Goal: Task Accomplishment & Management: Manage account settings

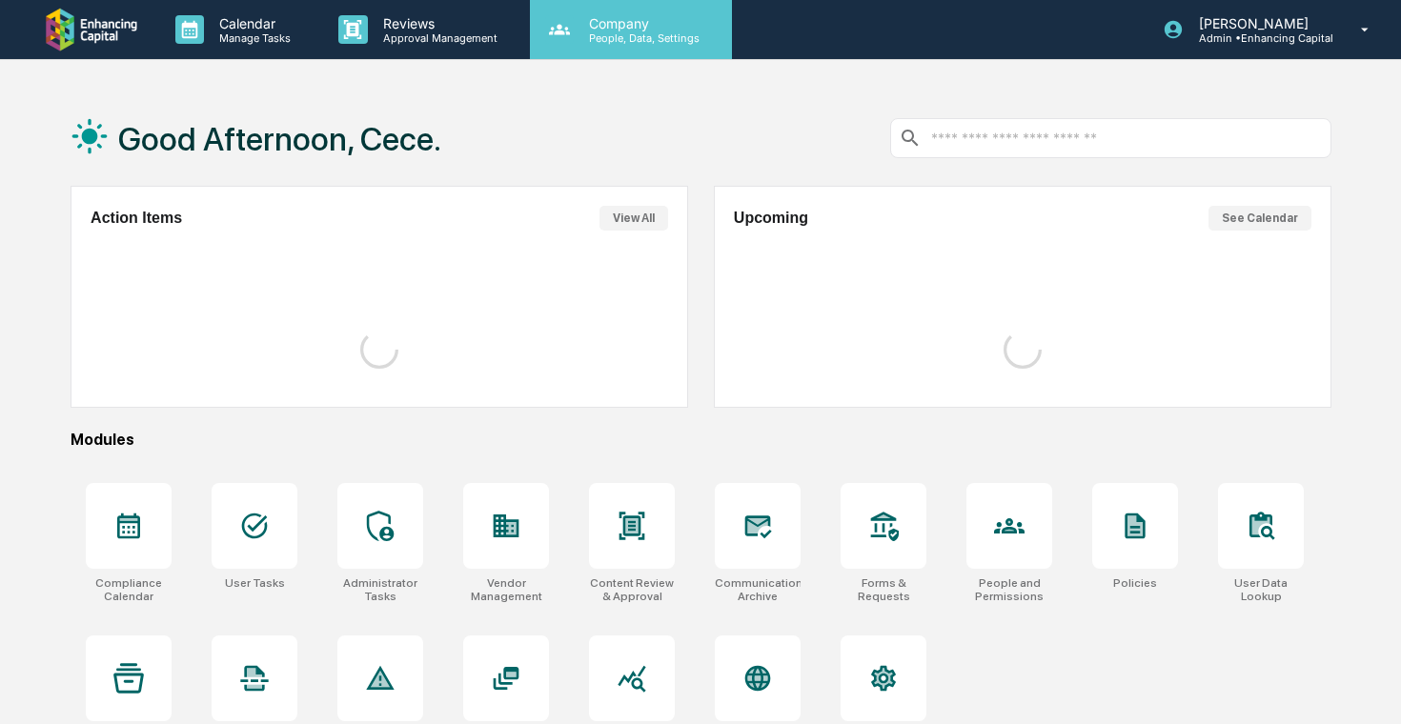
click at [620, 44] on div "Company People, Data, Settings" at bounding box center [631, 29] width 202 height 59
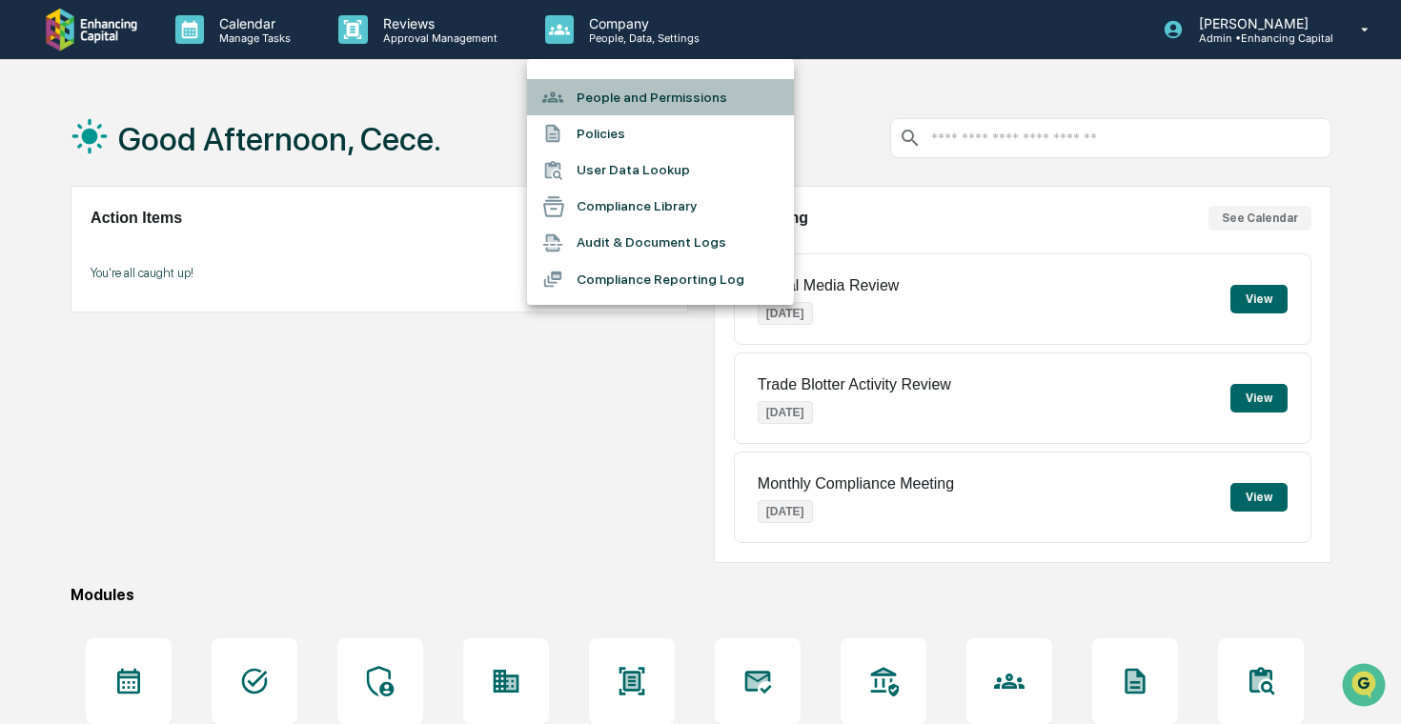
click at [637, 105] on li "People and Permissions" at bounding box center [660, 97] width 267 height 36
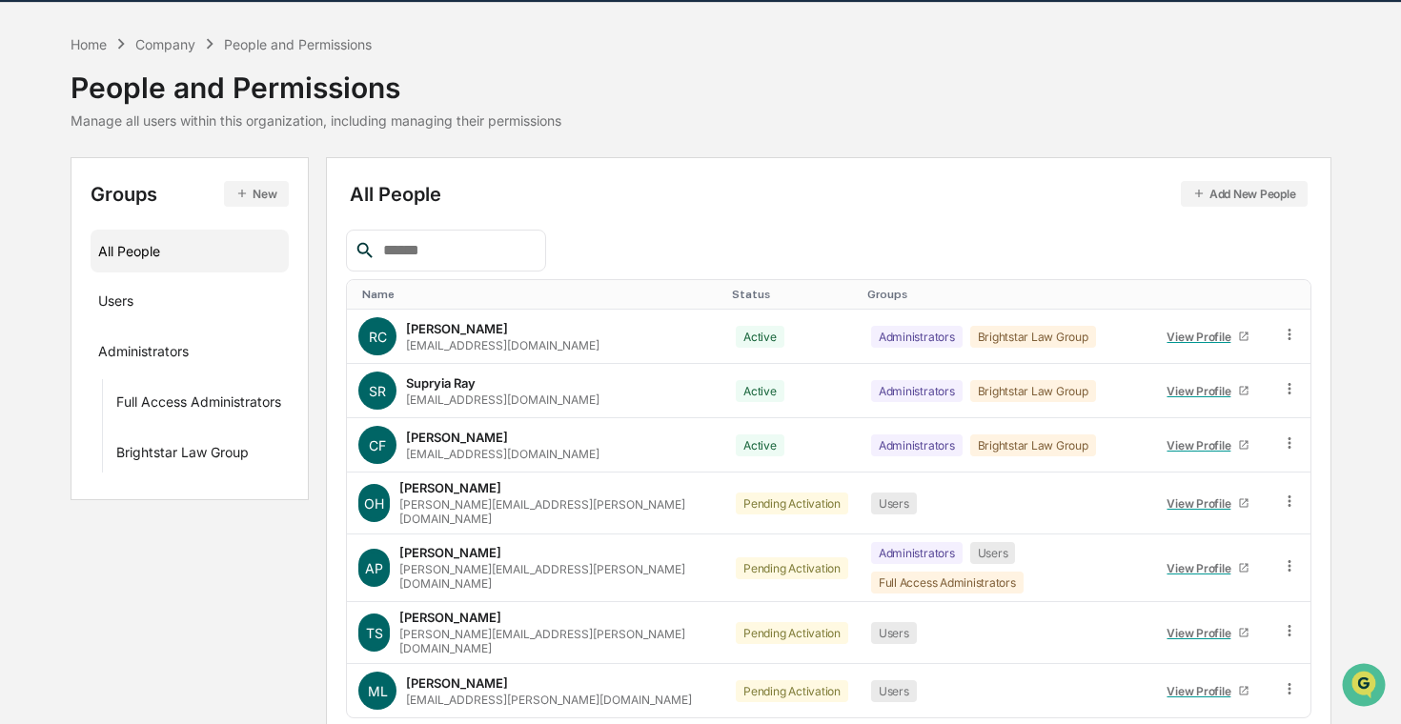
scroll to position [107, 0]
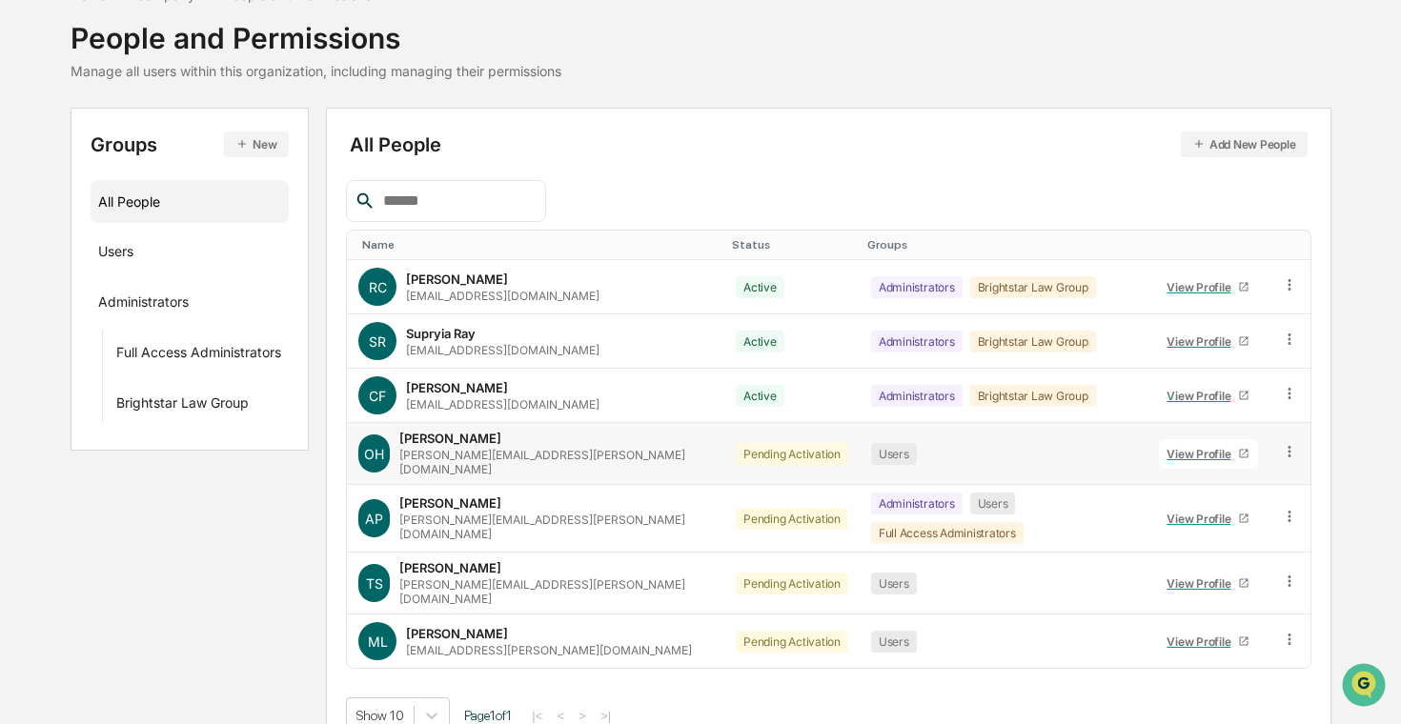
click at [1285, 446] on icon at bounding box center [1290, 452] width 18 height 18
click at [1220, 517] on div "Change Status" at bounding box center [1204, 521] width 158 height 23
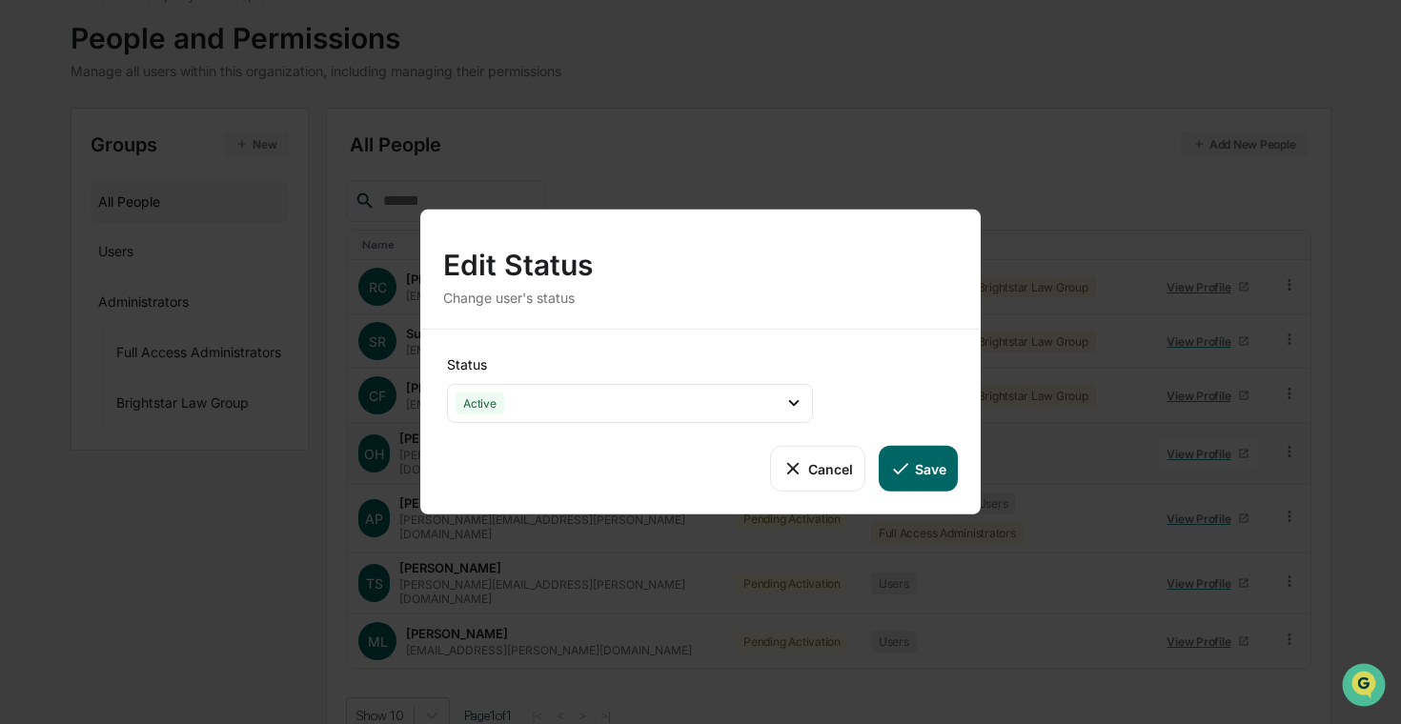
click at [928, 480] on button "Save" at bounding box center [918, 469] width 79 height 46
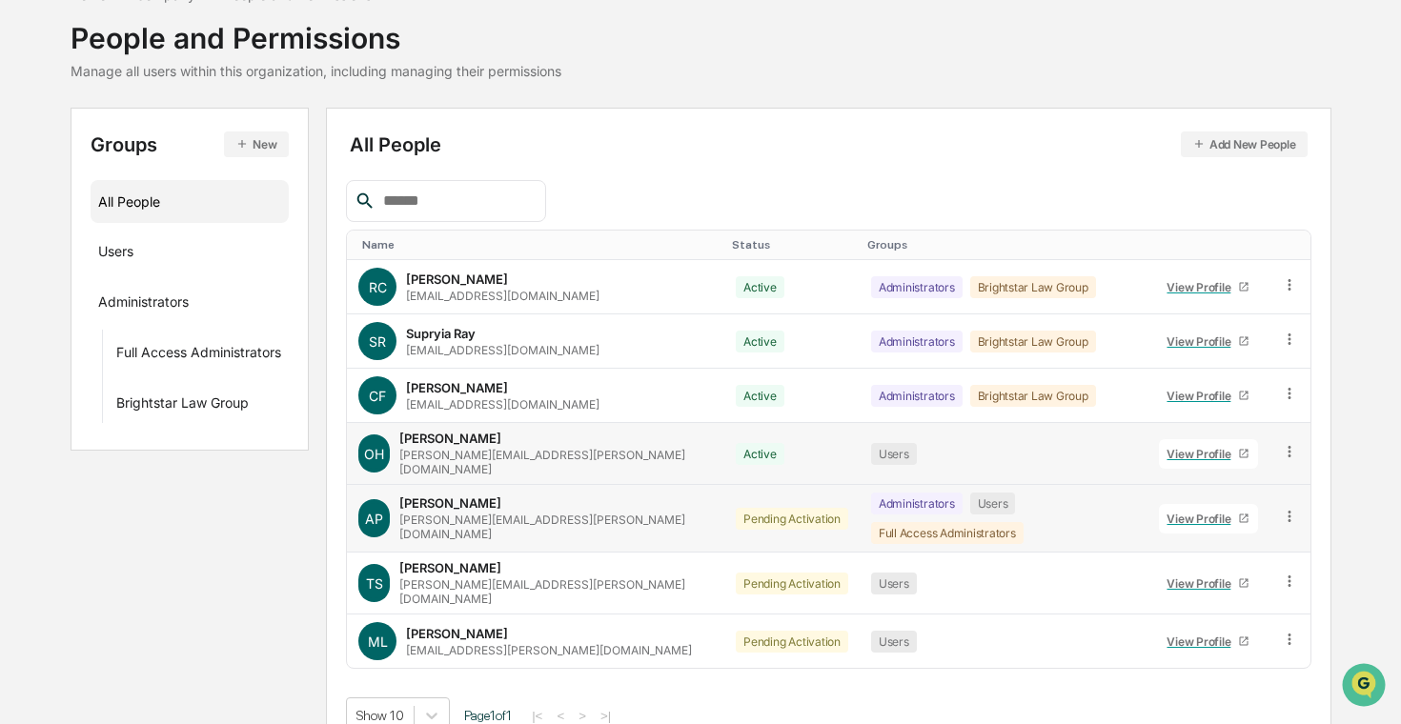
click at [1288, 508] on icon at bounding box center [1290, 517] width 18 height 18
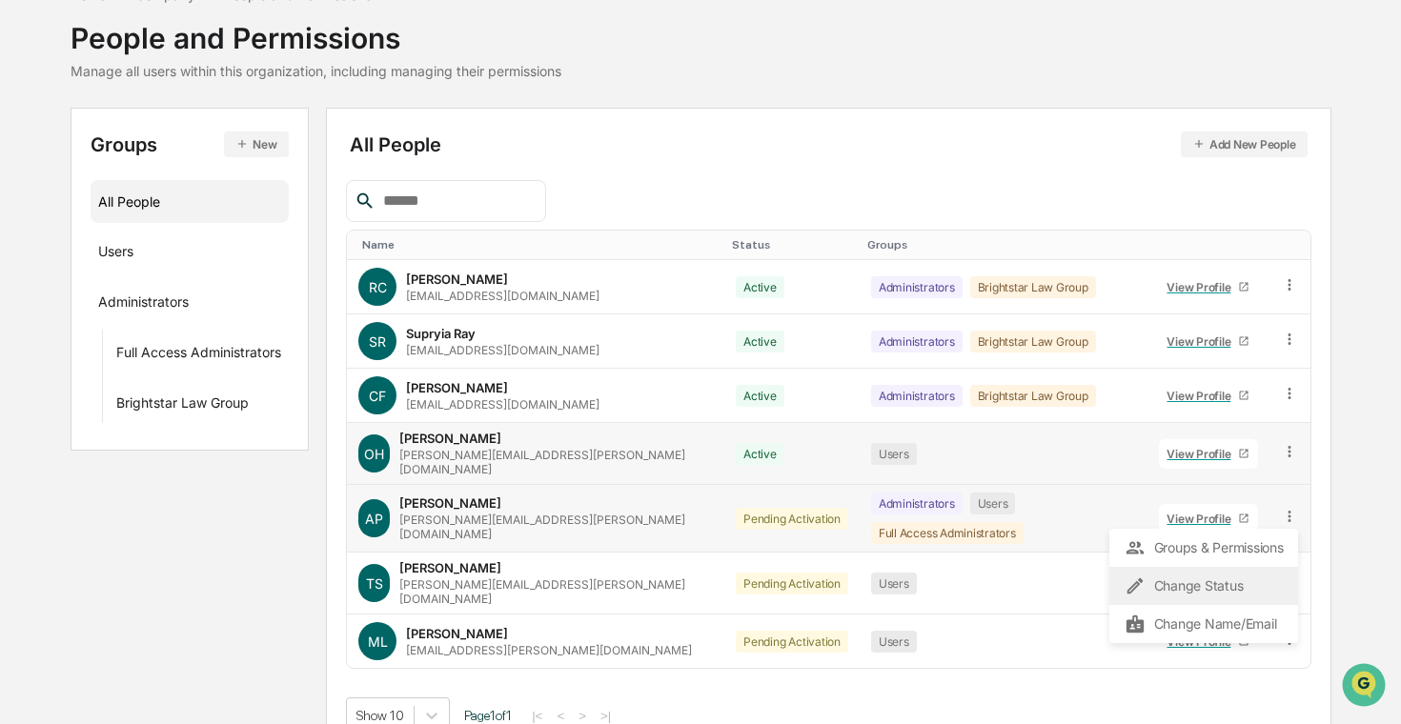
click at [1247, 575] on div "Change Status" at bounding box center [1204, 586] width 158 height 23
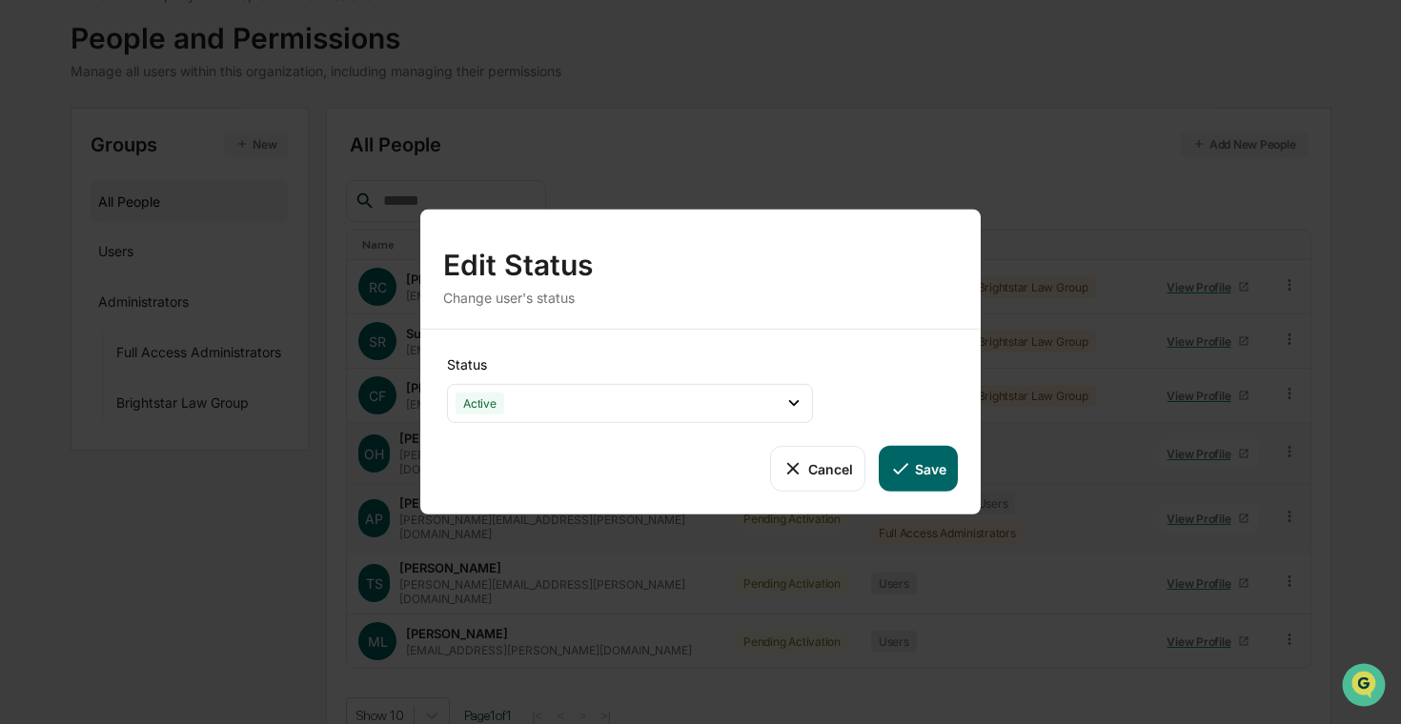
click at [935, 470] on button "Save" at bounding box center [918, 469] width 79 height 46
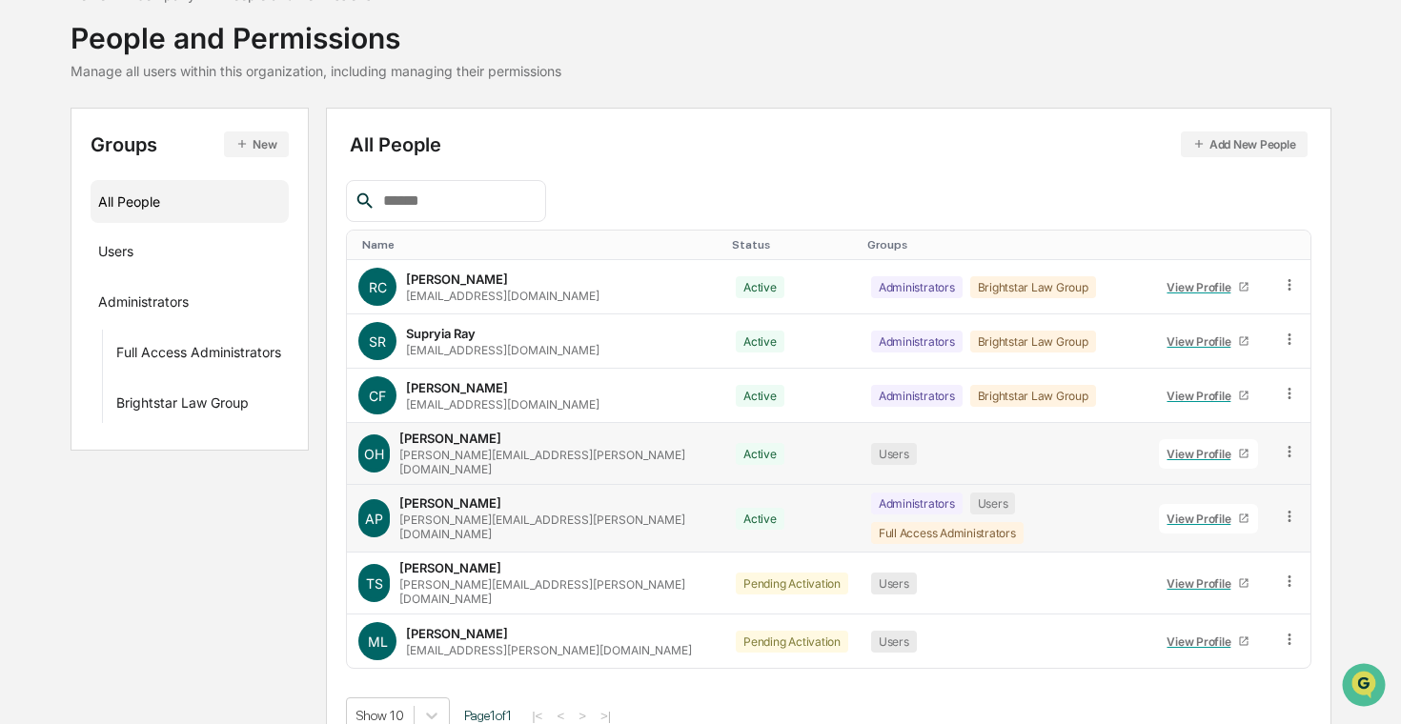
click at [1288, 576] on icon at bounding box center [1289, 581] width 3 height 11
click at [1216, 639] on div "Change Status" at bounding box center [1204, 650] width 158 height 23
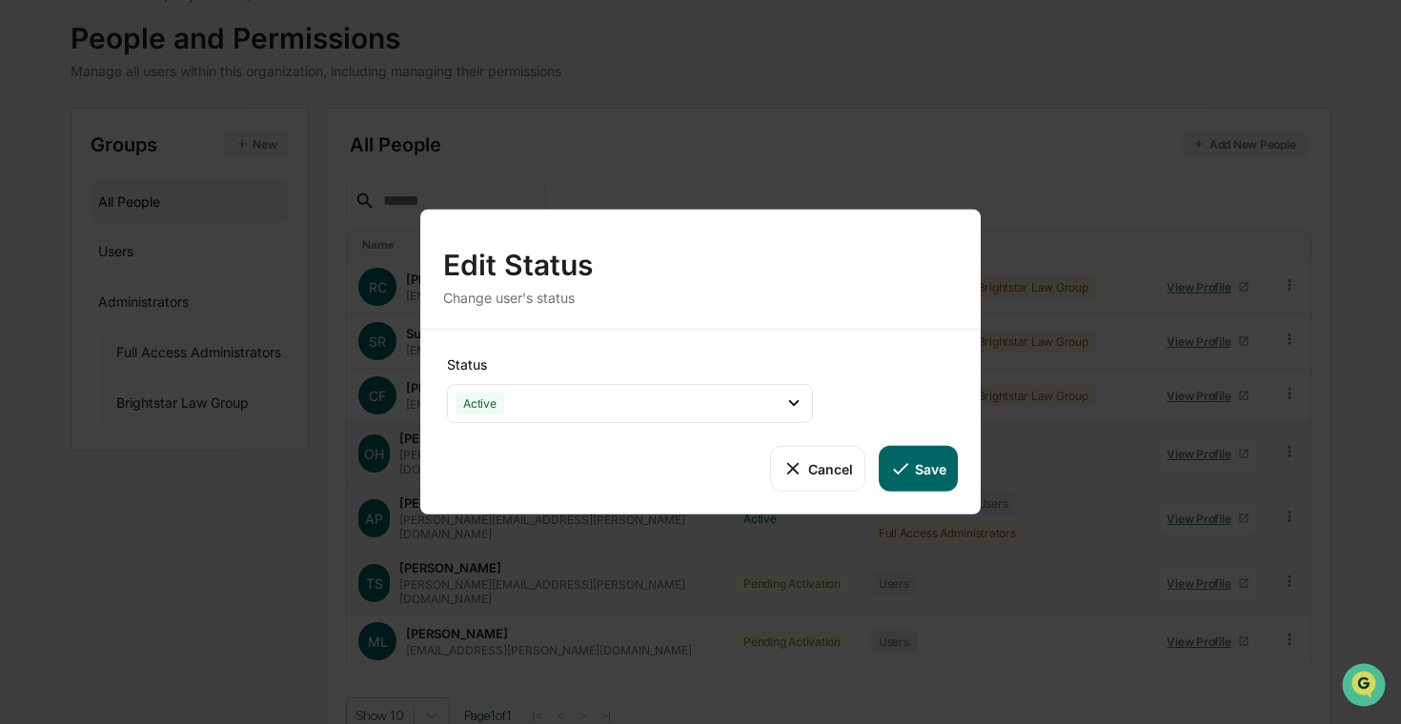
click at [936, 466] on button "Save" at bounding box center [918, 469] width 79 height 46
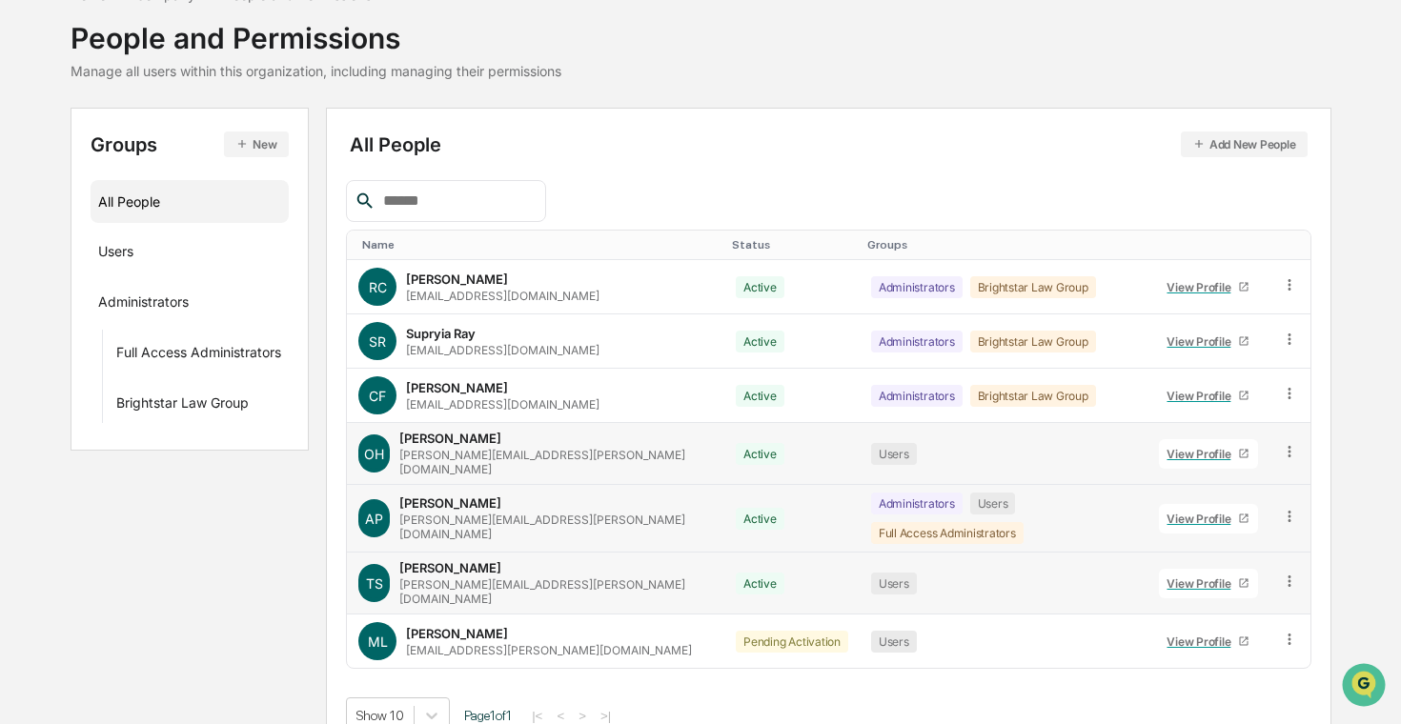
click at [1285, 631] on icon at bounding box center [1290, 640] width 18 height 18
click at [1206, 698] on div "Change Status" at bounding box center [1204, 709] width 158 height 23
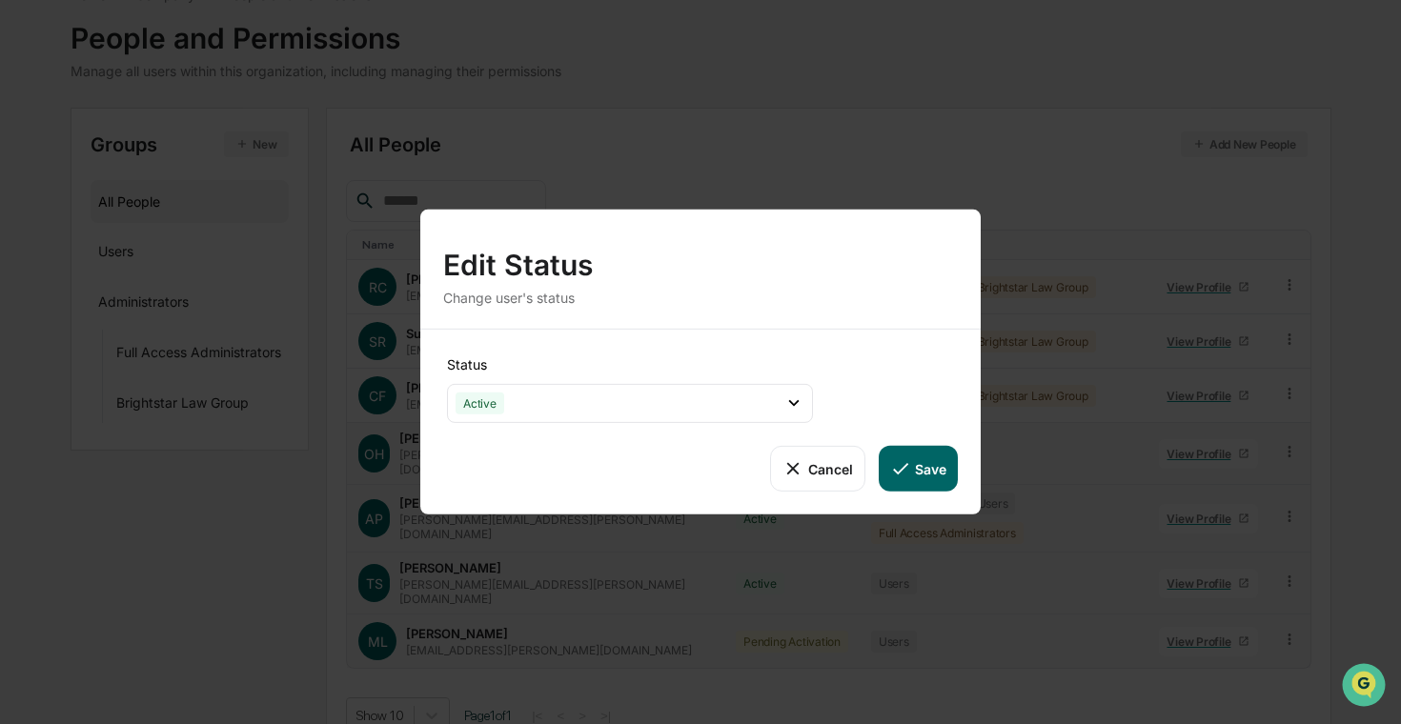
click at [923, 464] on button "Save" at bounding box center [918, 469] width 79 height 46
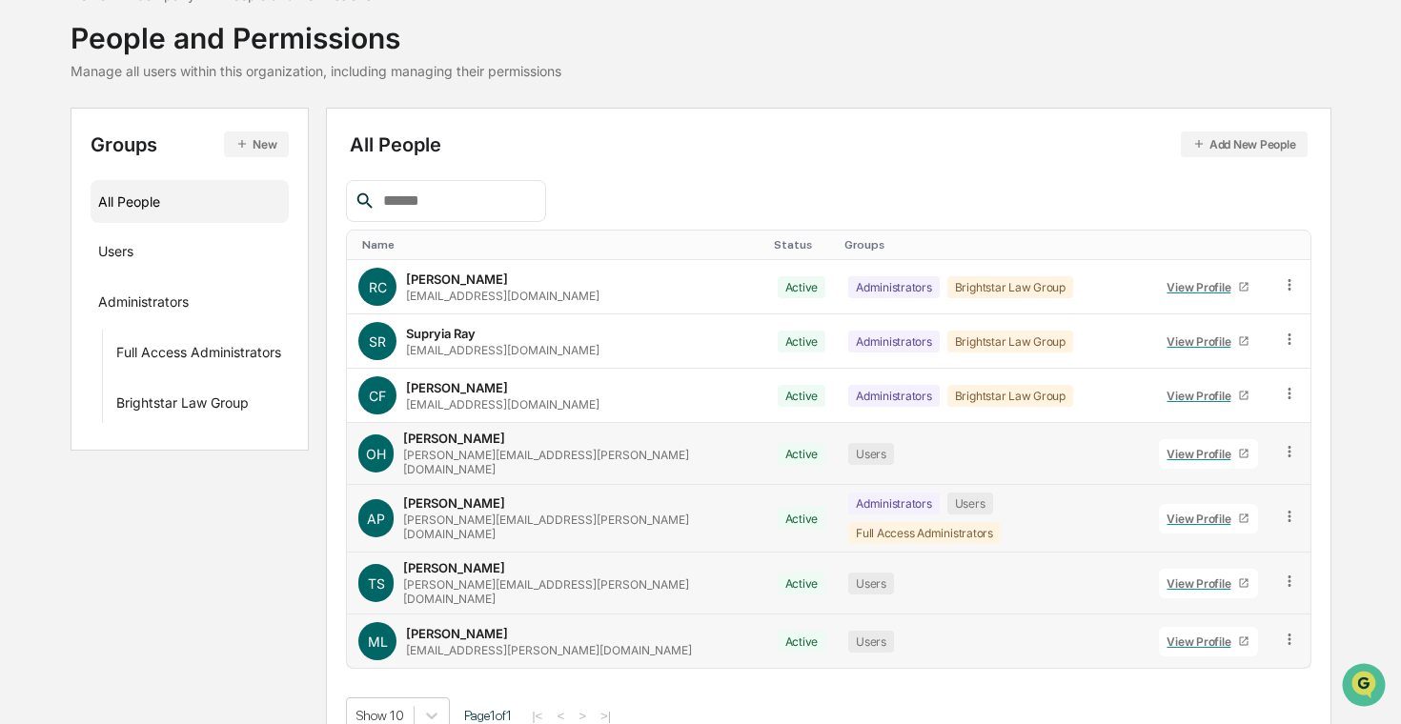
scroll to position [0, 0]
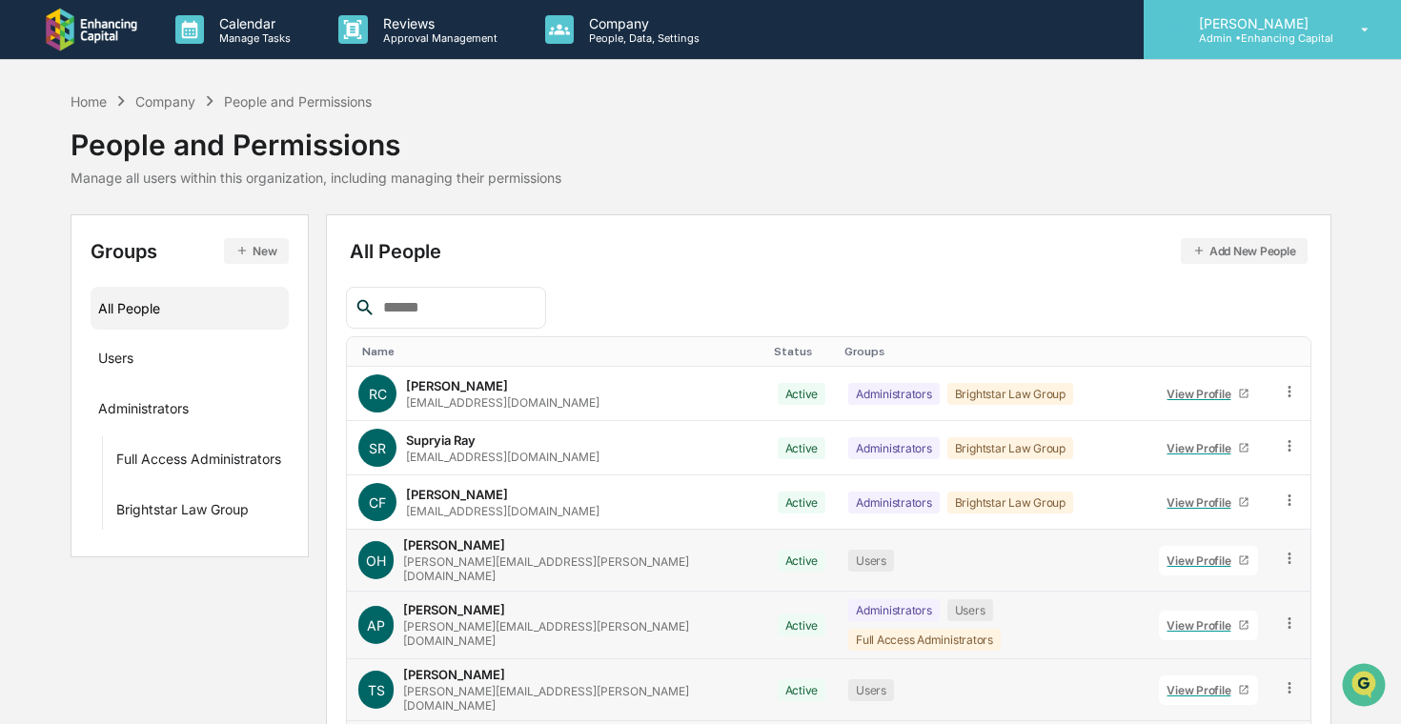
click at [1239, 50] on div "[PERSON_NAME] Admin • Enhancing Capital" at bounding box center [1272, 29] width 257 height 59
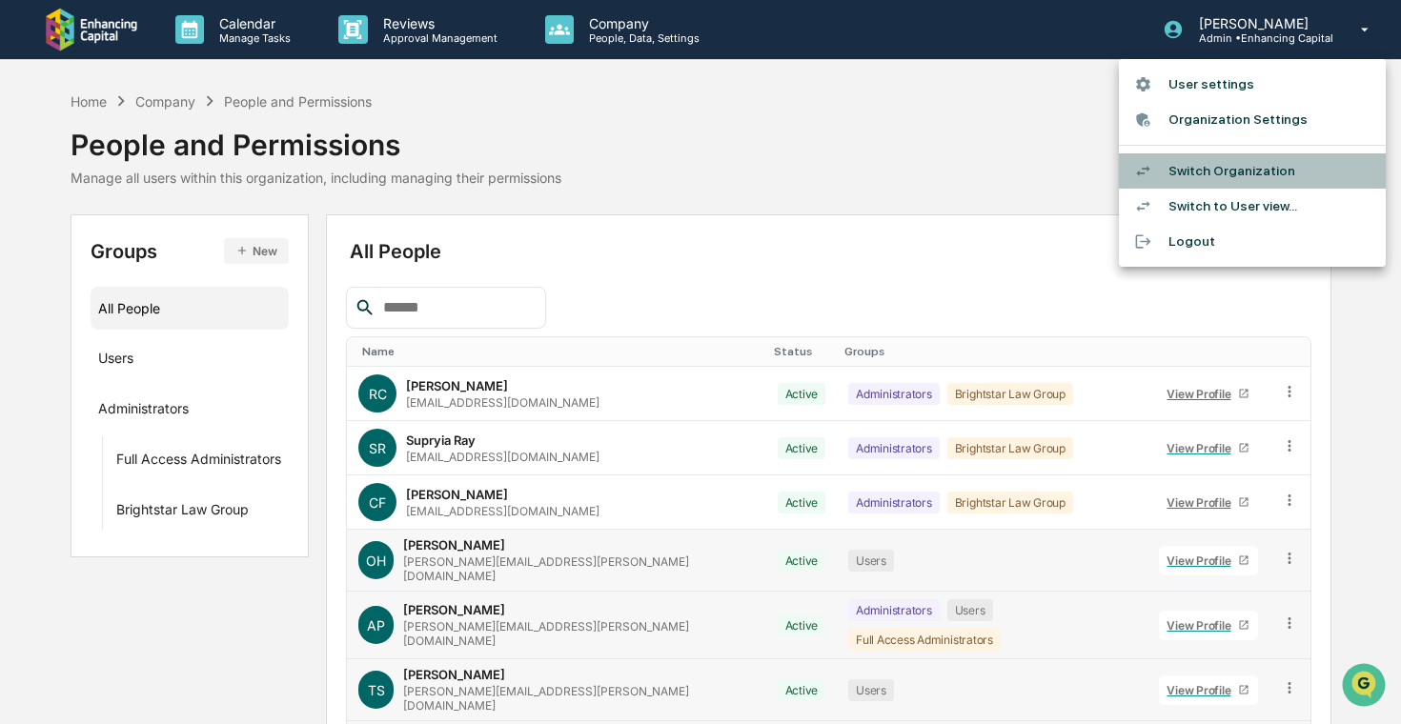
click at [1218, 173] on li "Switch Organization" at bounding box center [1252, 170] width 267 height 35
